Goal: Transaction & Acquisition: Book appointment/travel/reservation

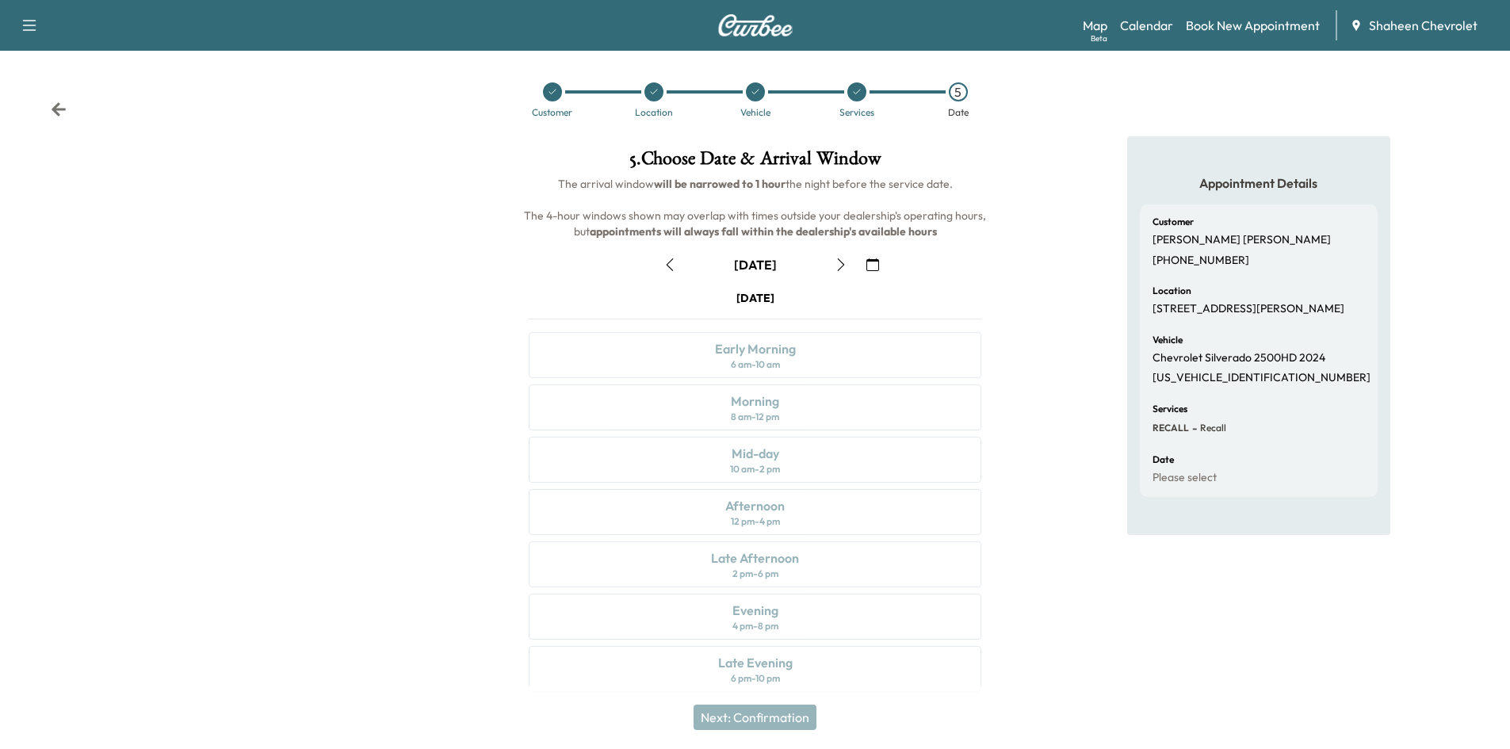
click at [835, 262] on icon "button" at bounding box center [841, 264] width 13 height 13
click at [1164, 21] on link "Calendar" at bounding box center [1146, 25] width 53 height 19
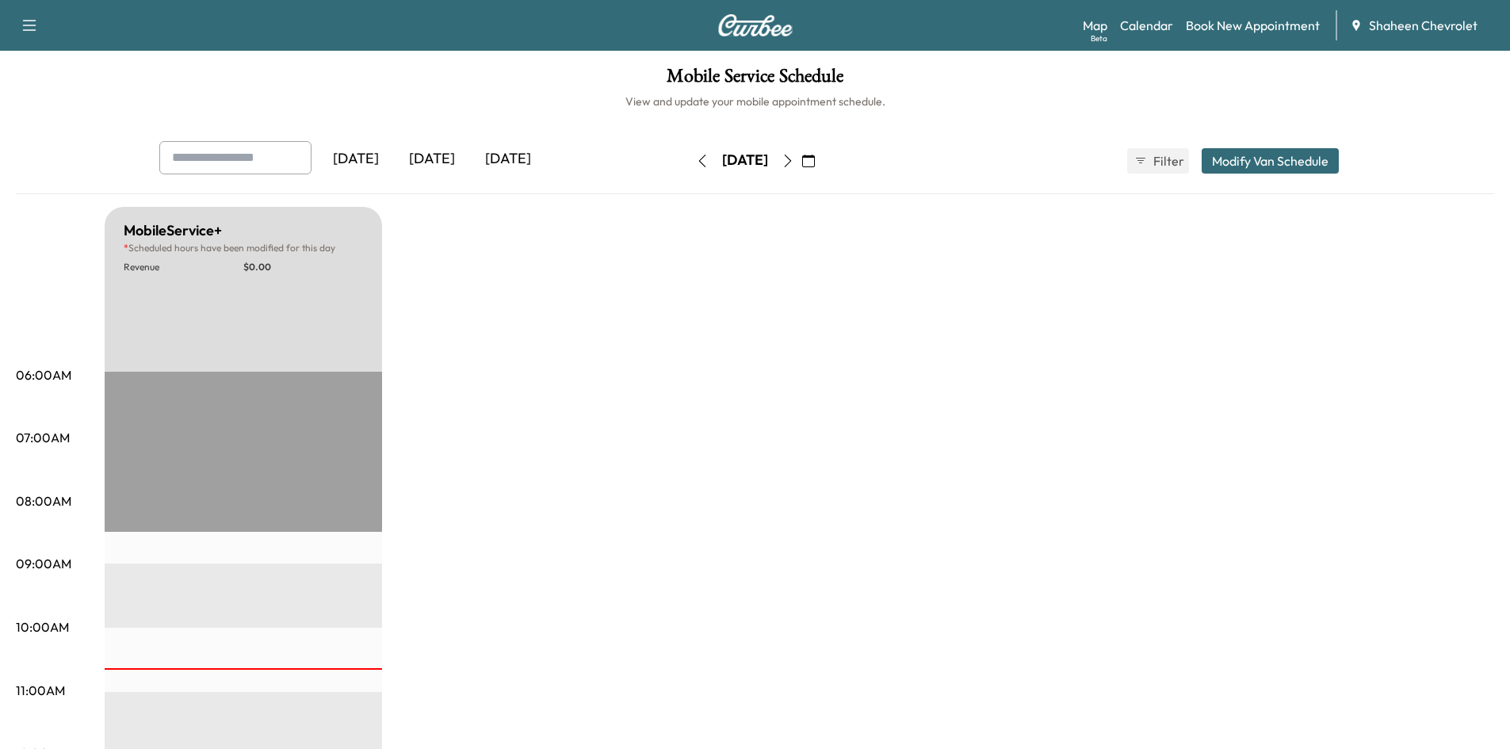
click at [815, 162] on icon "button" at bounding box center [808, 161] width 13 height 13
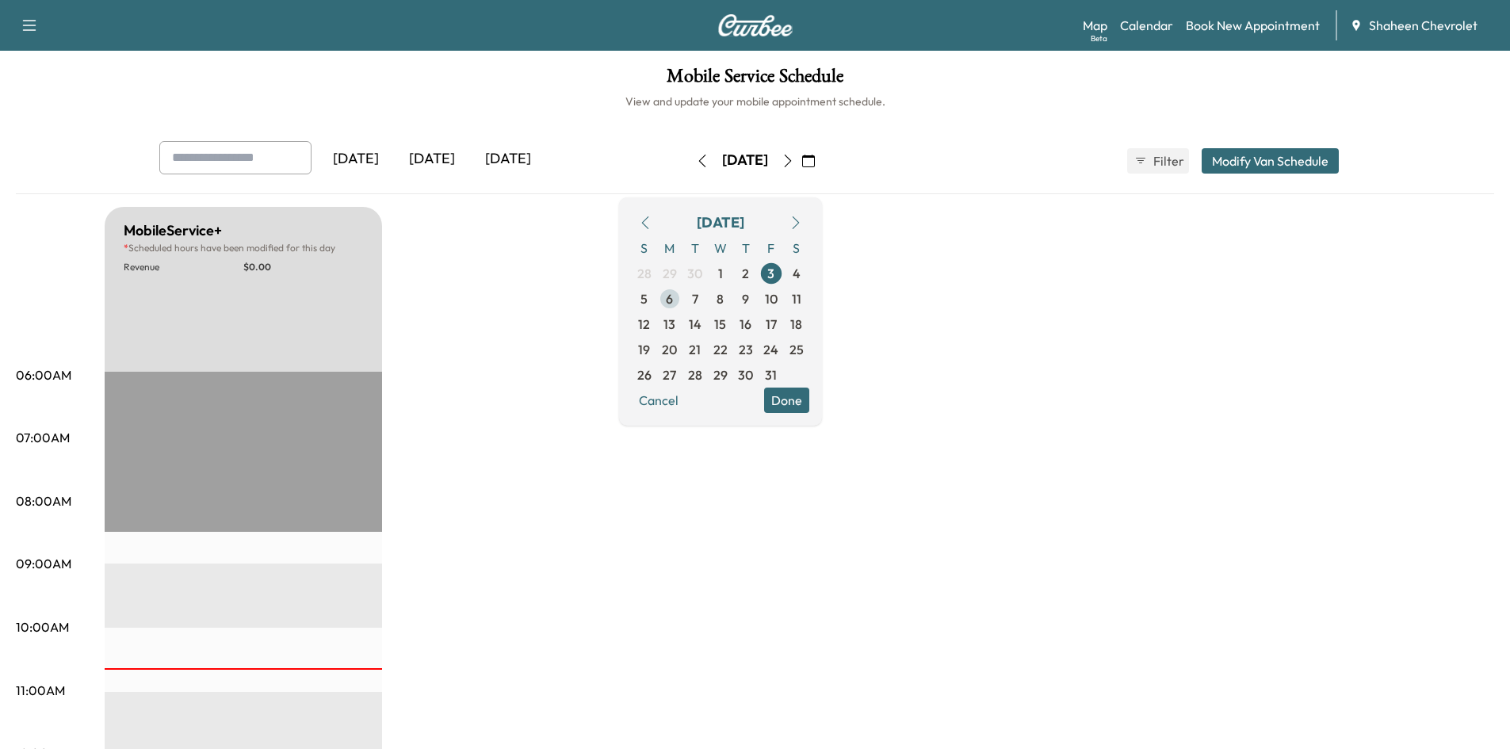
click at [682, 297] on span "6" at bounding box center [669, 298] width 25 height 25
